Goal: Check status: Check status

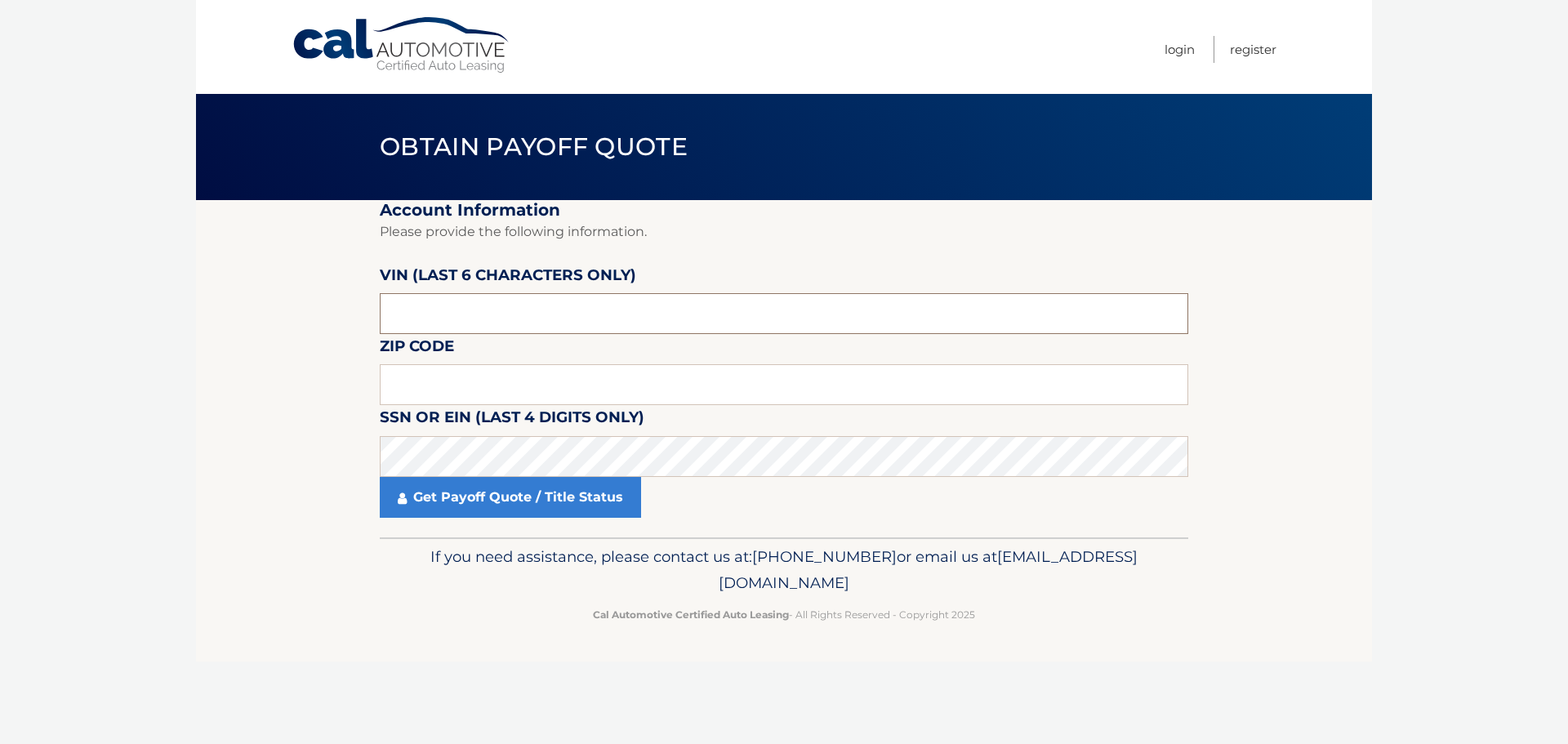
click at [453, 318] on input "text" at bounding box center [784, 313] width 809 height 41
click at [712, 304] on input "text" at bounding box center [784, 313] width 809 height 41
type input "693617"
click at [444, 390] on input "text" at bounding box center [784, 385] width 809 height 41
click at [444, 376] on input "text" at bounding box center [784, 385] width 809 height 41
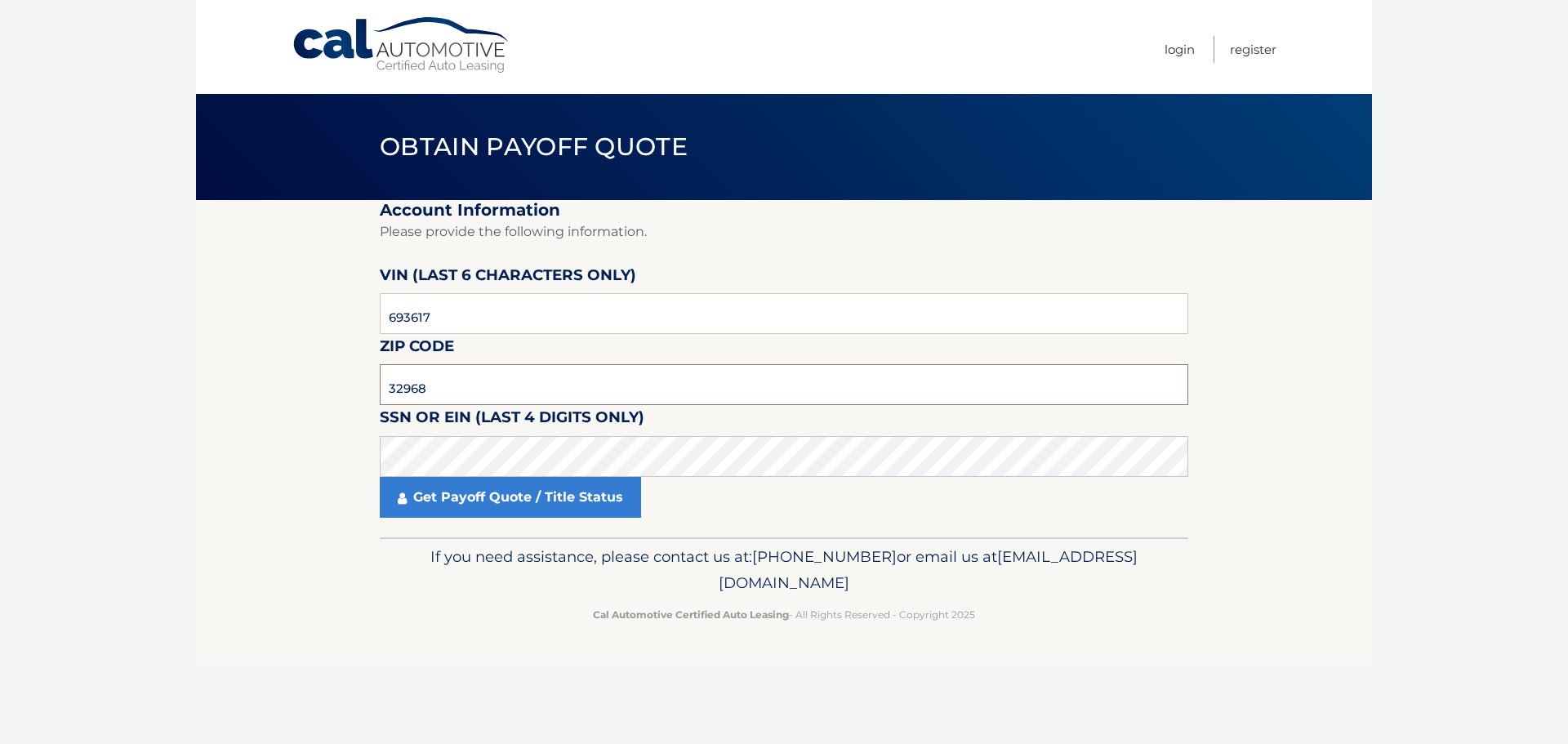
type input "32968"
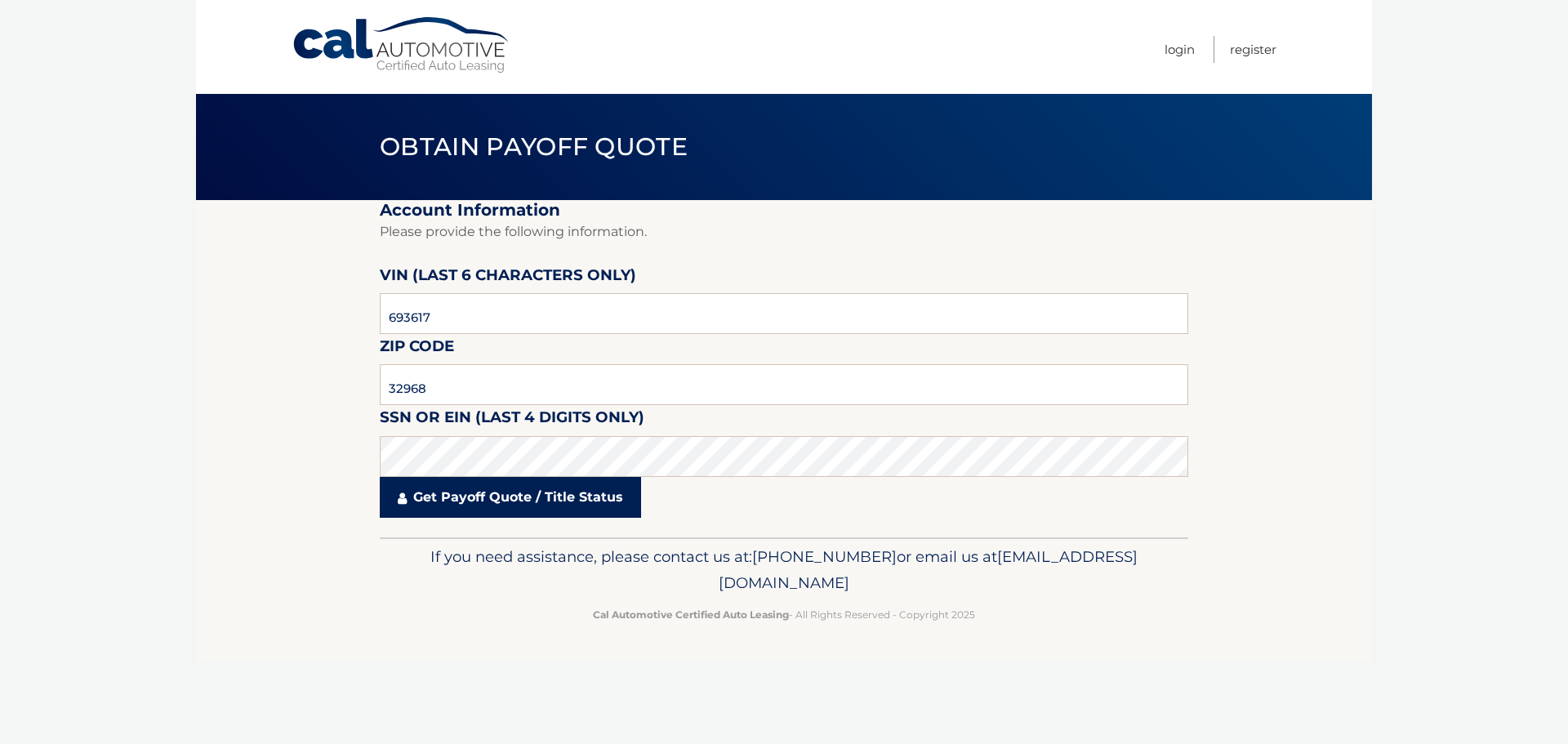
click at [498, 499] on link "Get Payoff Quote / Title Status" at bounding box center [510, 498] width 261 height 41
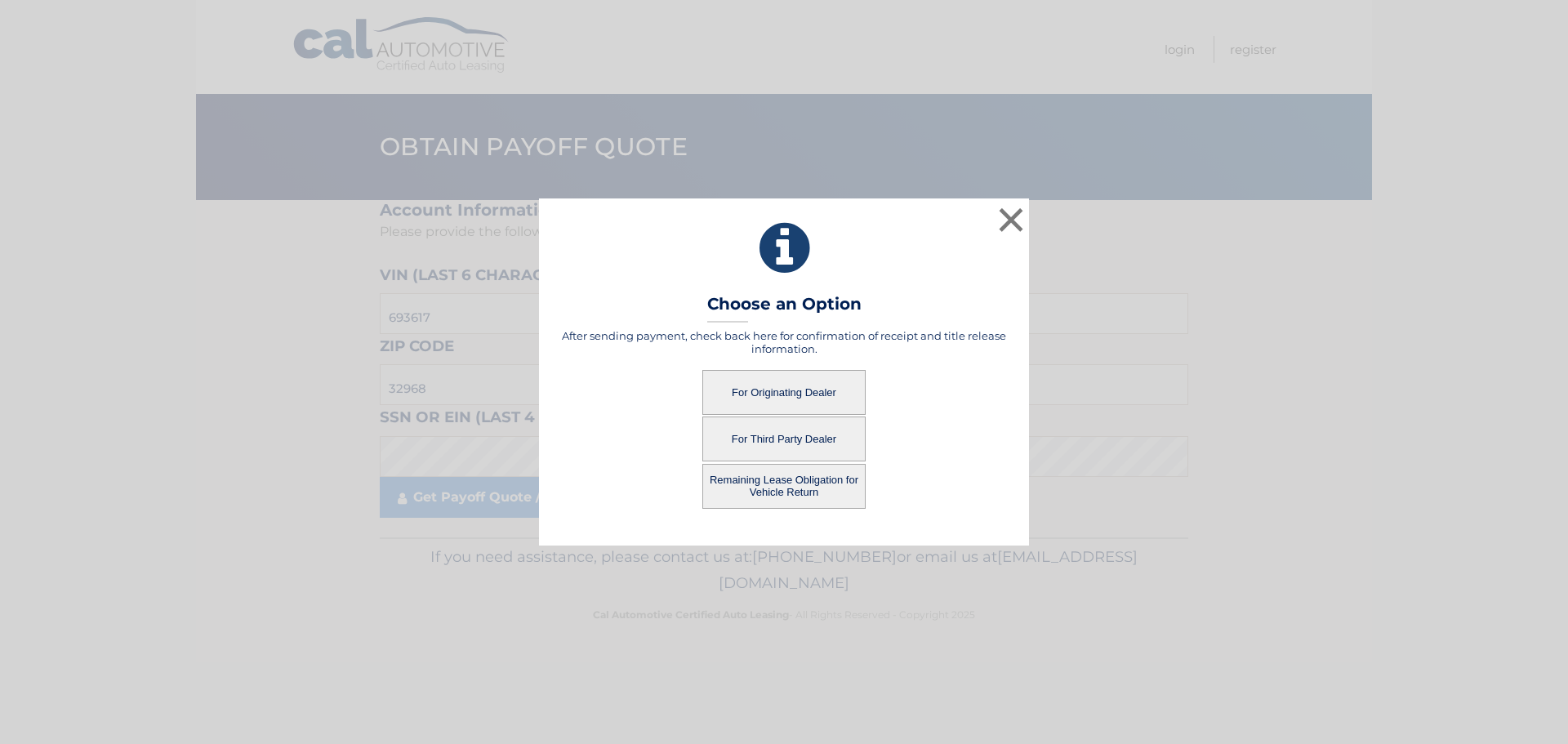
click at [778, 391] on button "For Originating Dealer" at bounding box center [784, 392] width 164 height 45
click at [780, 387] on button "For Originating Dealer" at bounding box center [784, 392] width 164 height 45
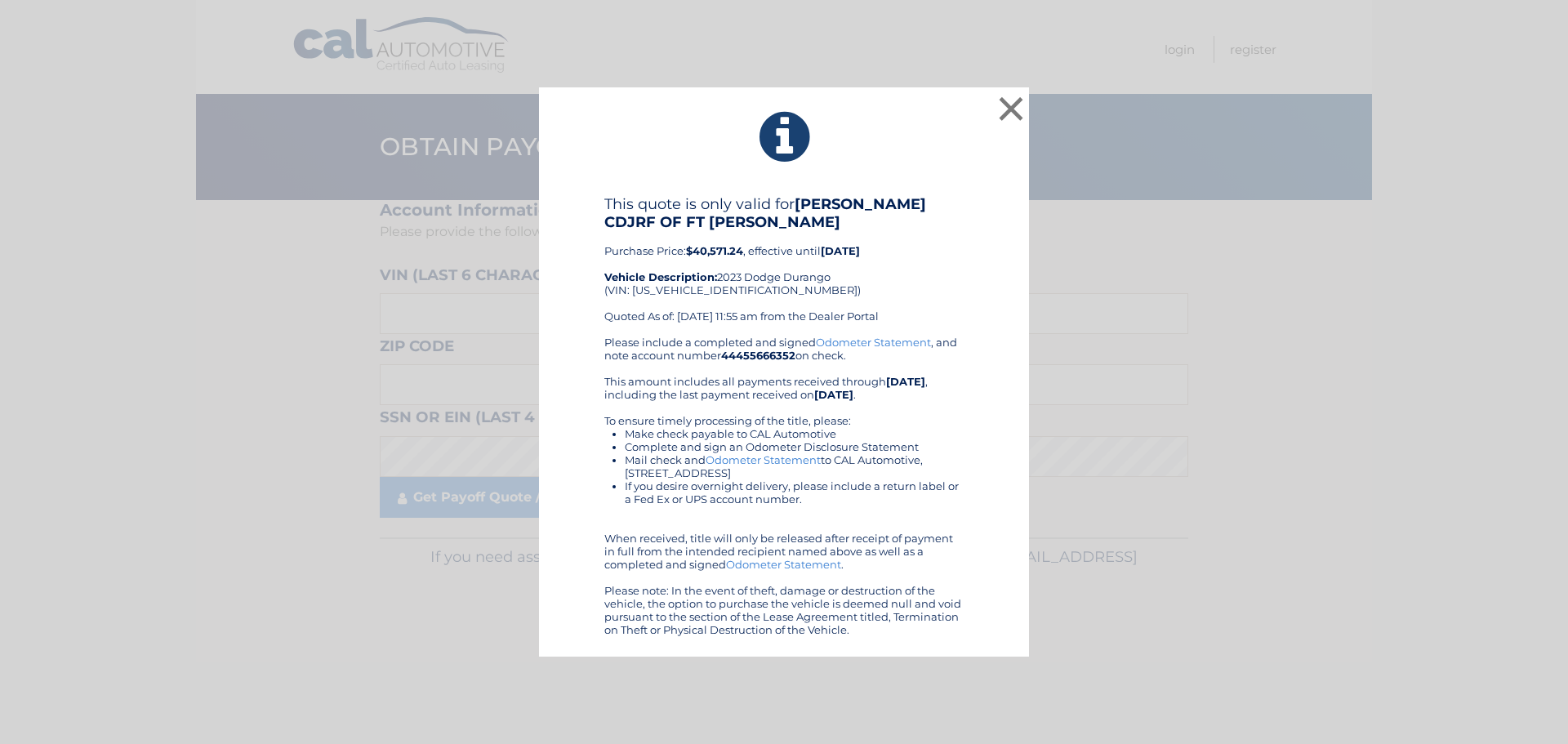
click at [902, 277] on div "This quote is only valid for [PERSON_NAME] CDJRF OF FT [PERSON_NAME] Purchase P…" at bounding box center [783, 265] width 359 height 141
click at [1003, 108] on button "×" at bounding box center [1011, 109] width 33 height 33
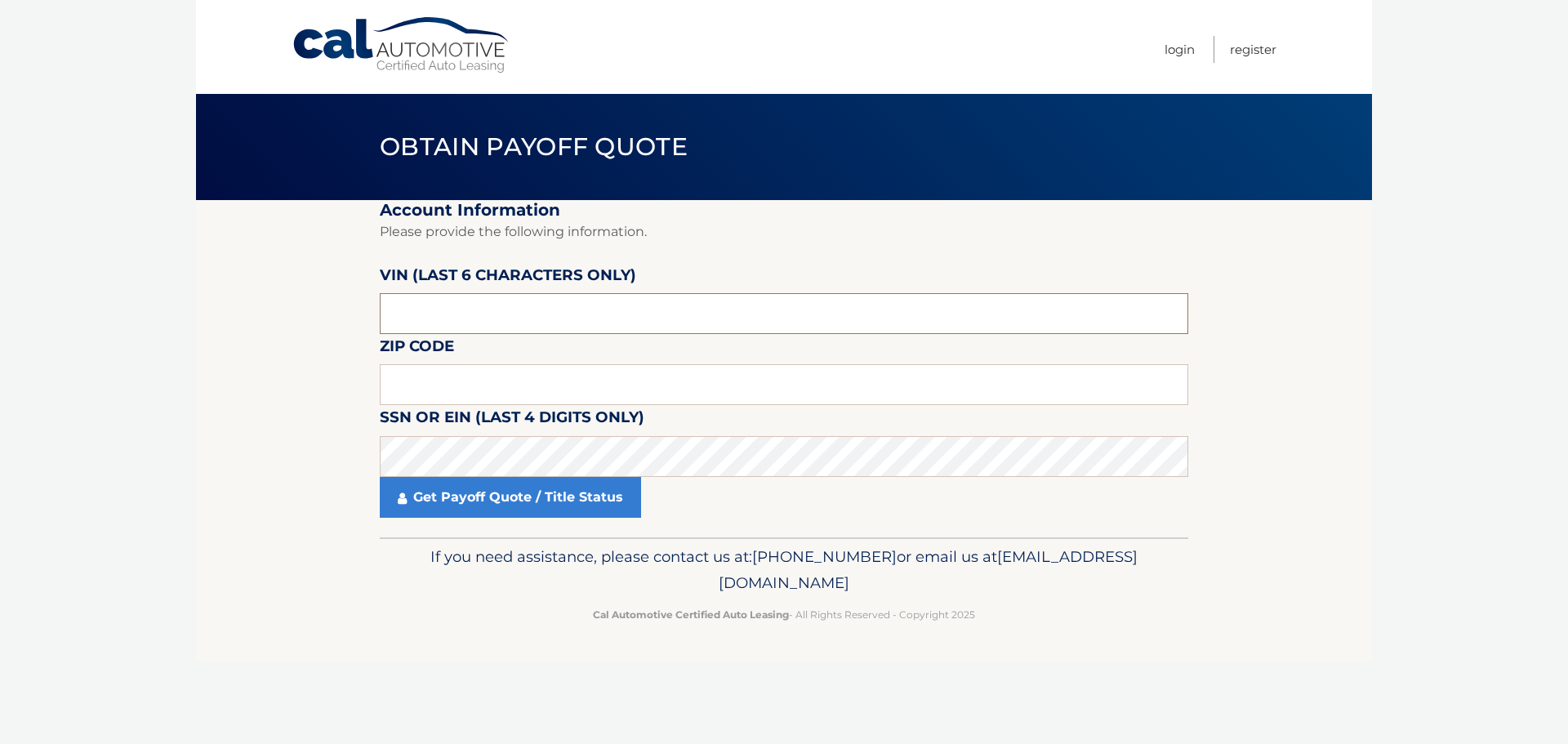
click at [439, 315] on input "text" at bounding box center [784, 313] width 809 height 41
type input "693617"
click at [710, 378] on input "text" at bounding box center [784, 385] width 809 height 41
type input "32968"
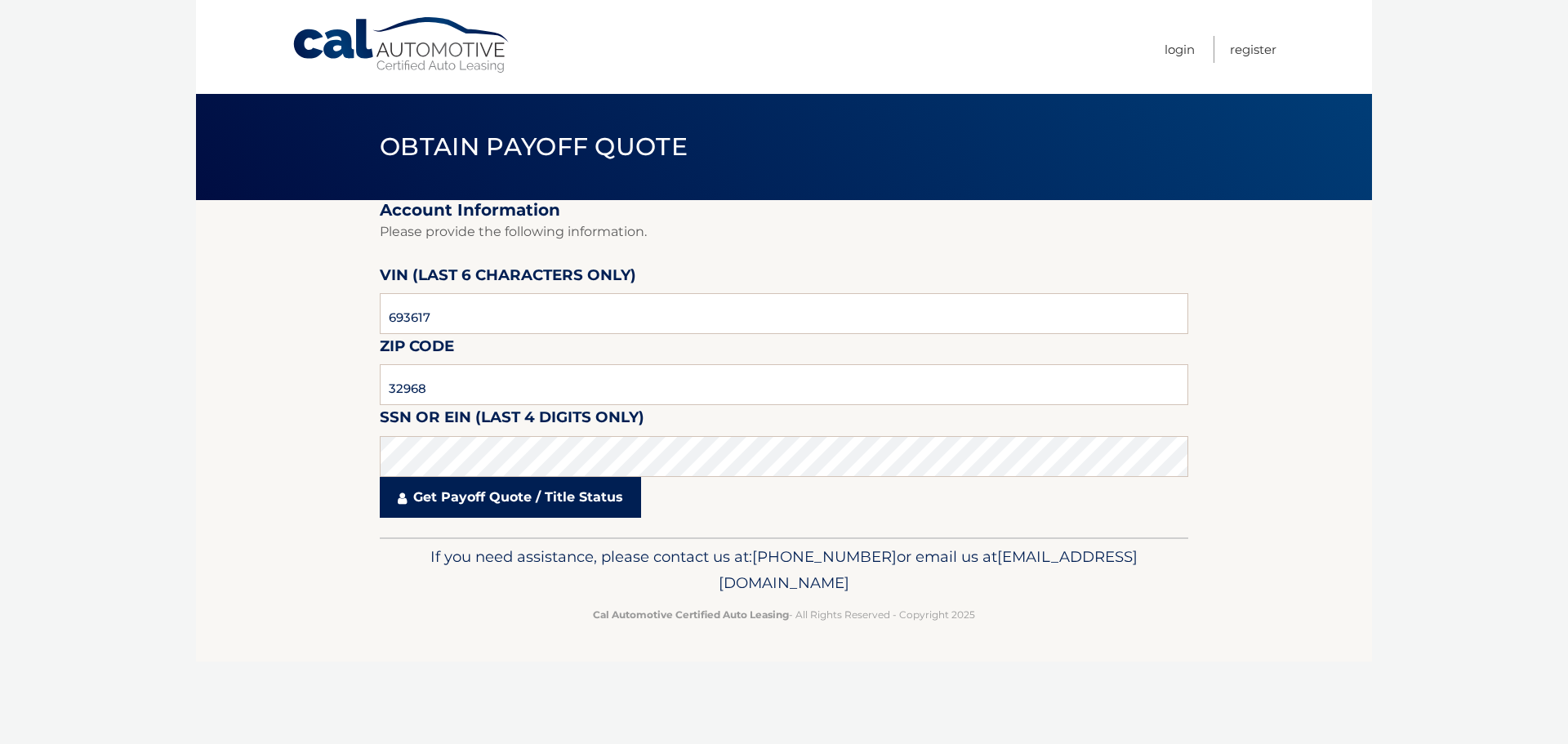
click at [502, 501] on link "Get Payoff Quote / Title Status" at bounding box center [510, 498] width 261 height 41
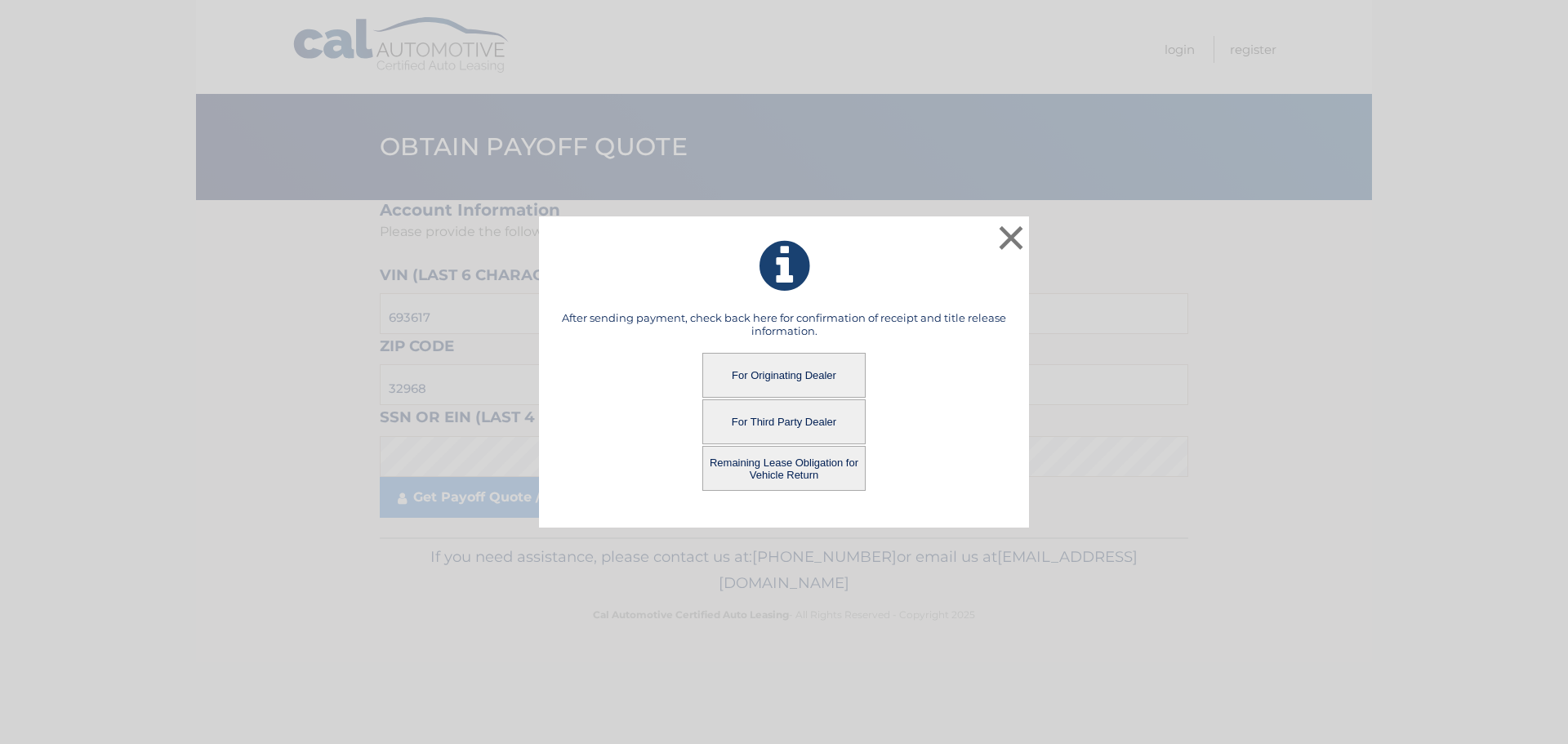
click at [784, 469] on button "Remaining Lease Obligation for Vehicle Return" at bounding box center [784, 468] width 164 height 45
click at [782, 458] on button "Remaining Lease Obligation for Vehicle Return" at bounding box center [784, 468] width 164 height 45
click at [782, 458] on button "Remaining Lease Obligation for Vehicle Return" at bounding box center [784, 468] width 164 height 45
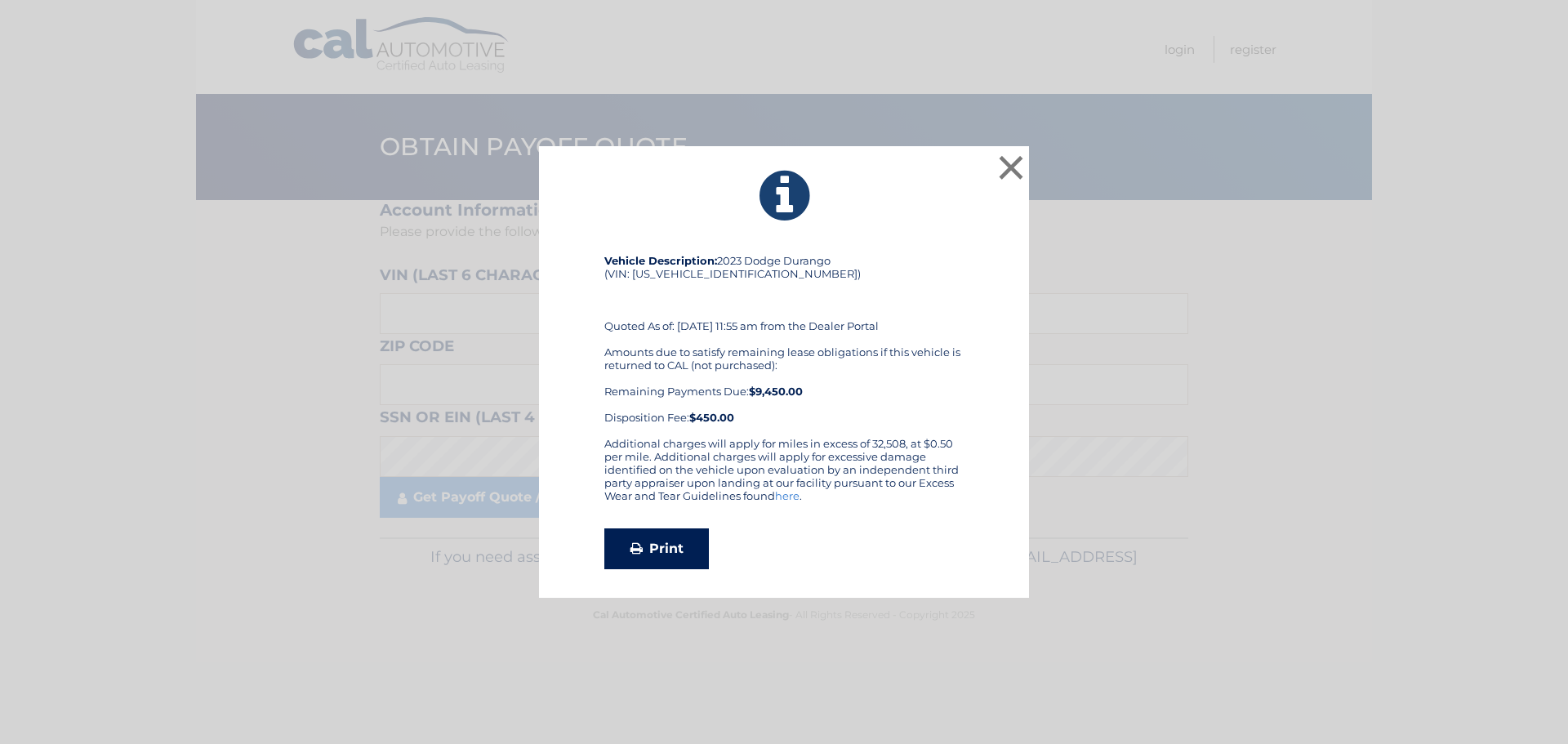
click at [648, 543] on link "Print" at bounding box center [656, 549] width 105 height 41
click at [1020, 161] on button "×" at bounding box center [1011, 168] width 33 height 33
